Goal: Communication & Community: Answer question/provide support

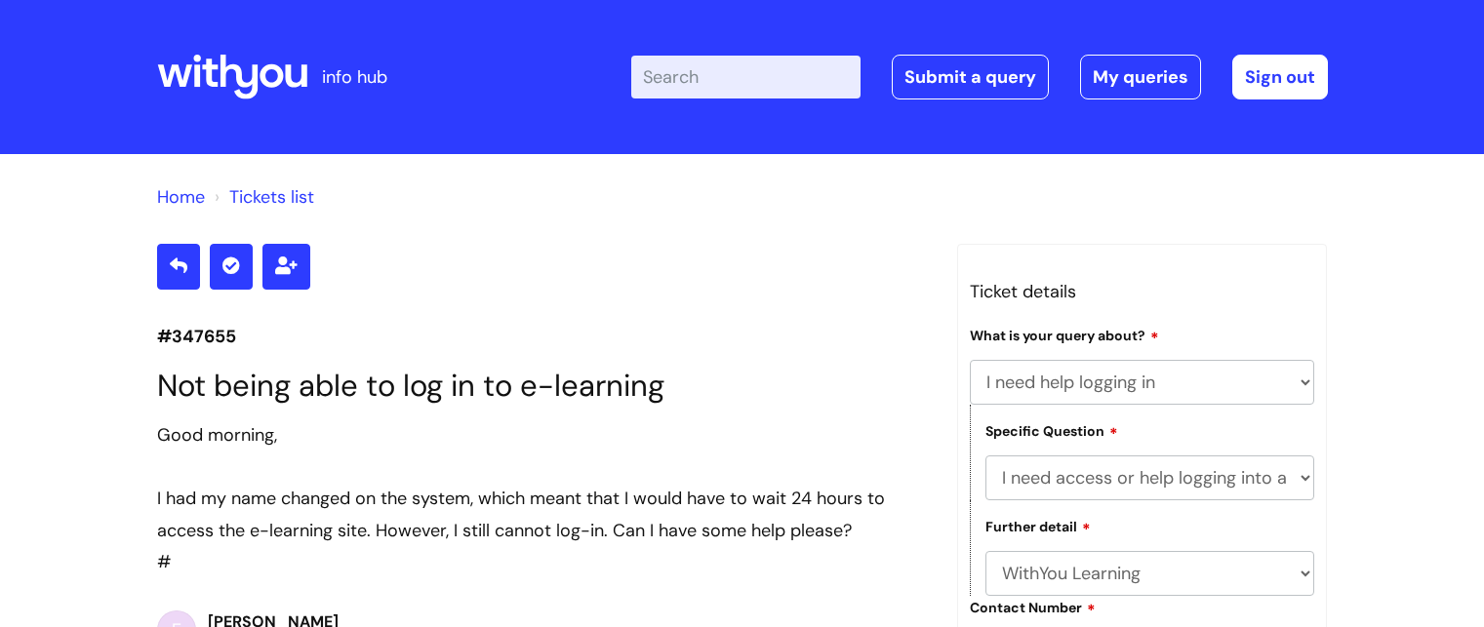
select select "I need help logging in"
select select "I need access or help logging into a system, including Single Sign On"
select select "WithYou Learning"
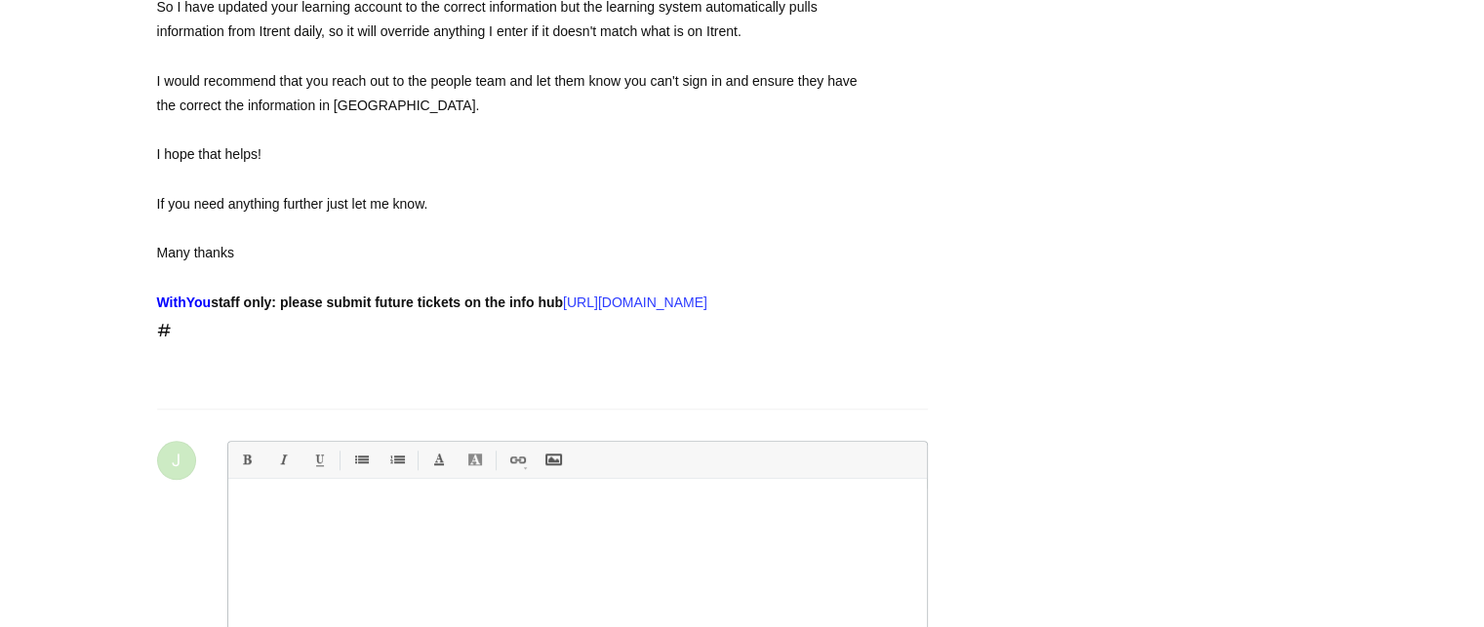
scroll to position [2030, 0]
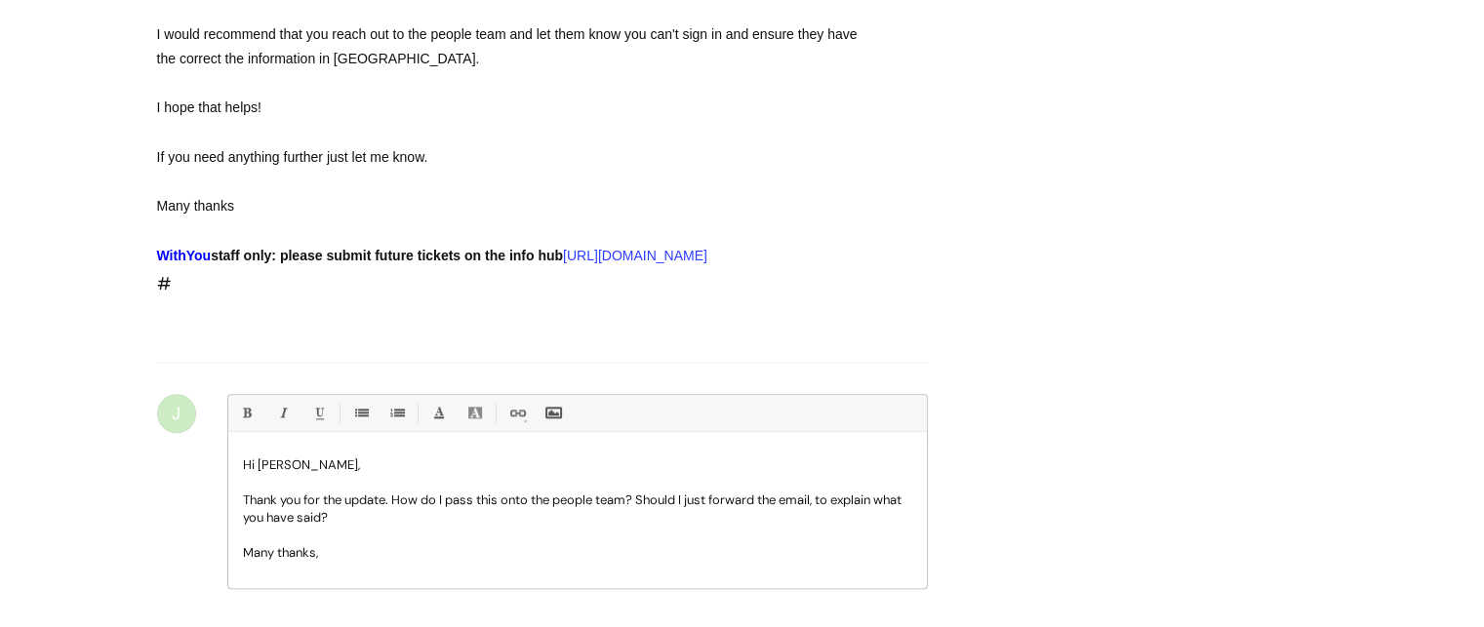
scroll to position [2056, 0]
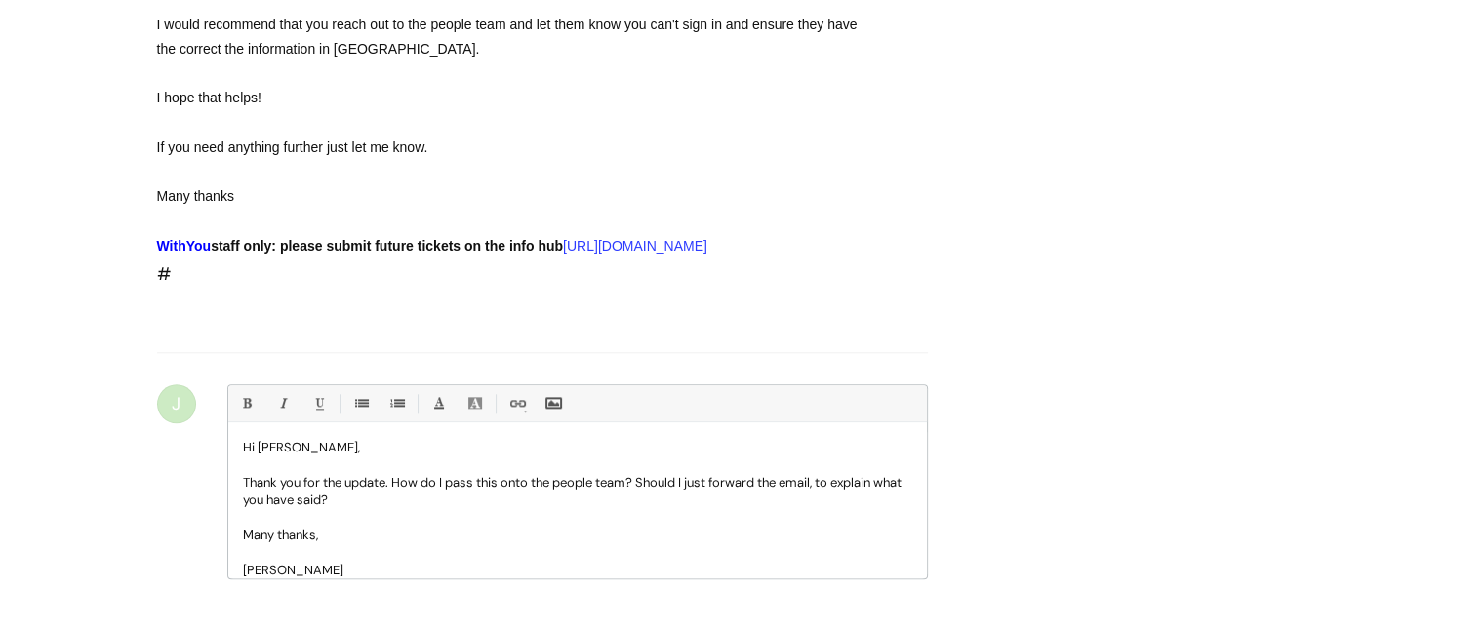
click at [390, 509] on p "Thank you for the update. How do I pass this onto the people team? Should I jus…" at bounding box center [577, 491] width 669 height 35
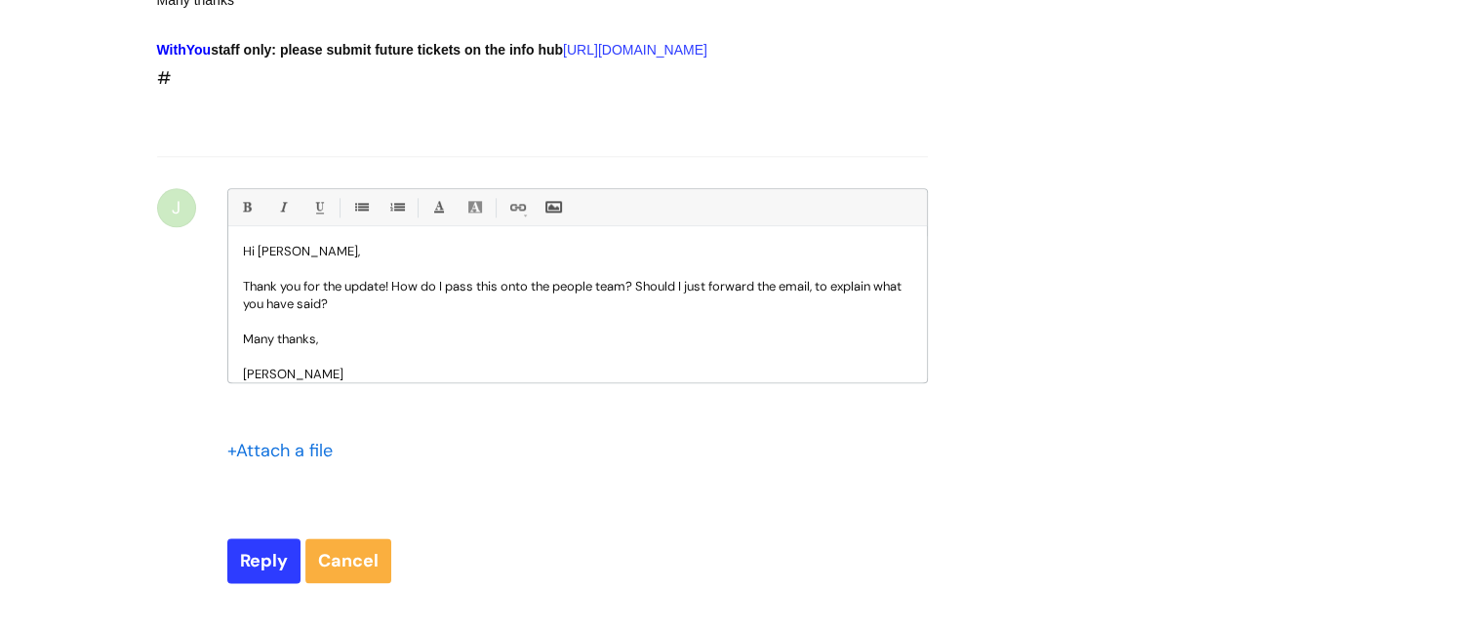
scroll to position [2281, 0]
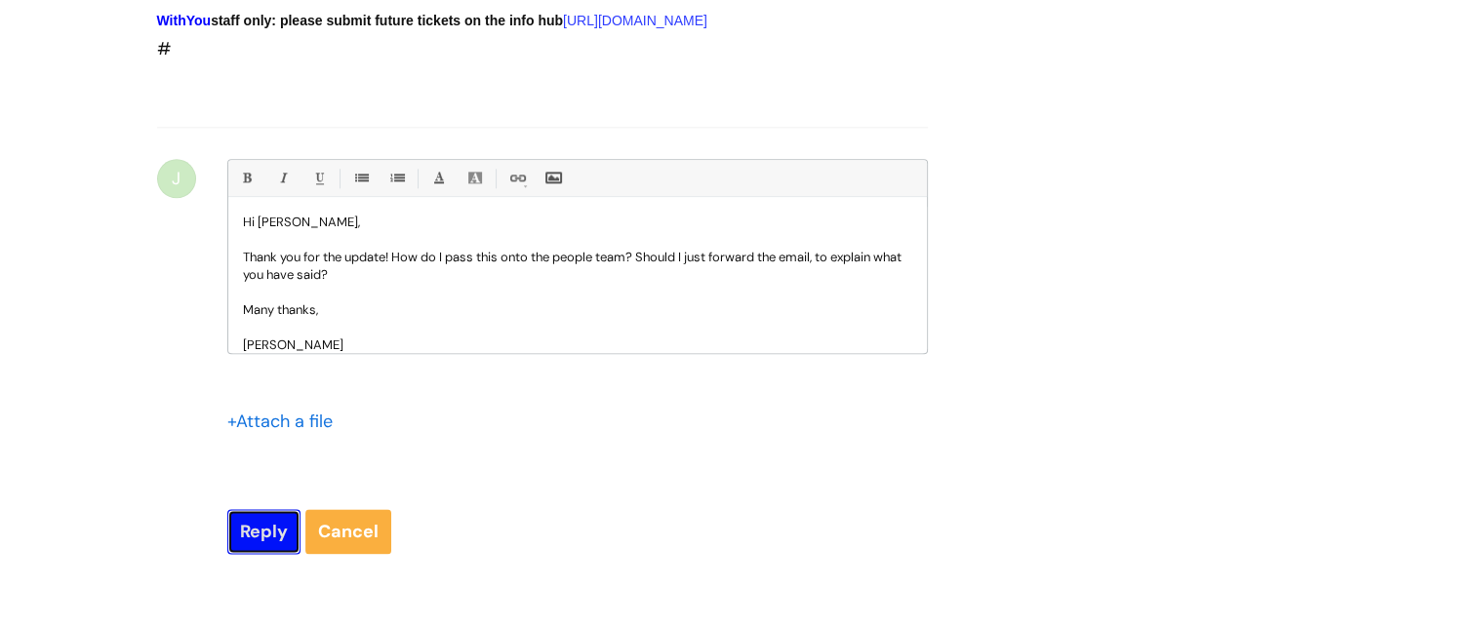
click at [266, 554] on input "Reply" at bounding box center [263, 531] width 73 height 45
type input "Please Wait..."
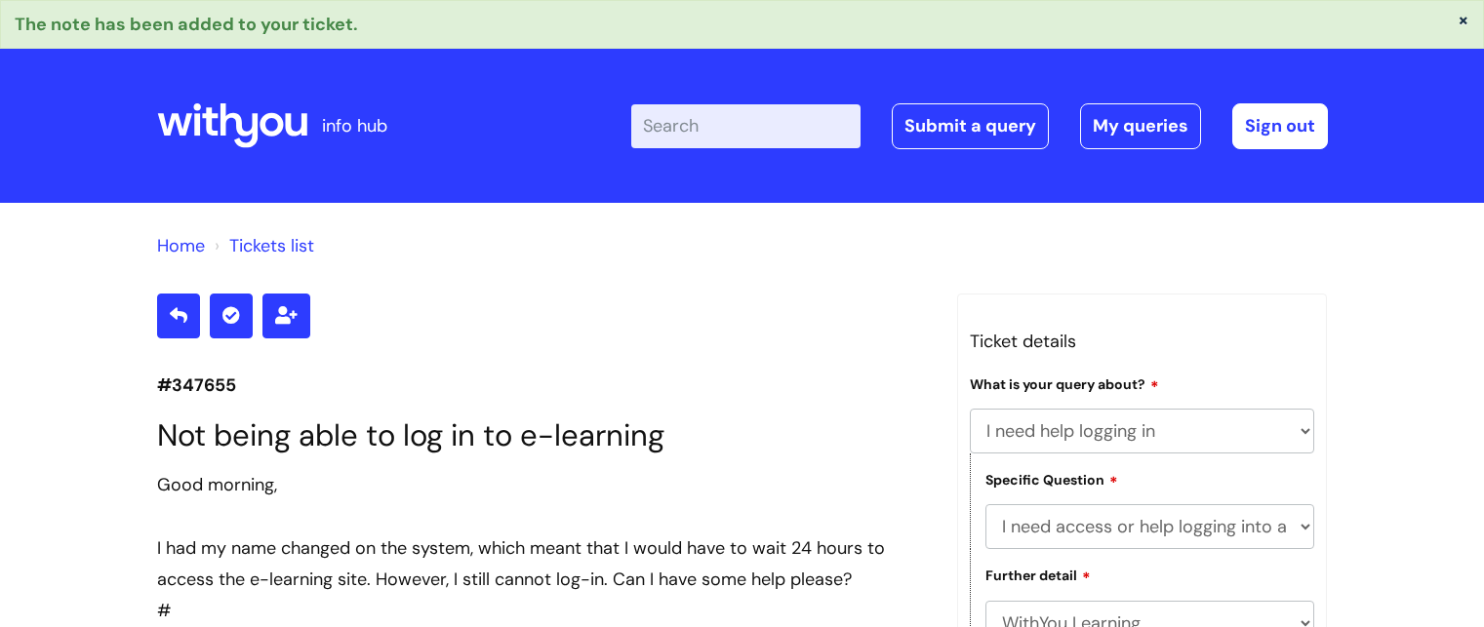
select select "I need help logging in"
select select "I need access or help logging into a system, including Single Sign On"
select select "WithYou Learning"
